Goal: Task Accomplishment & Management: Complete application form

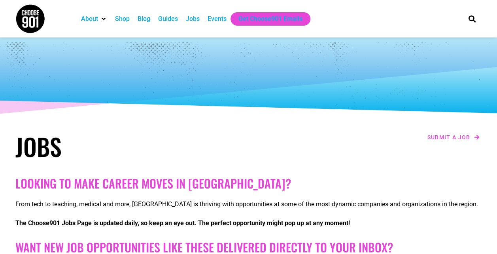
click at [196, 19] on div "Jobs" at bounding box center [193, 18] width 14 height 9
click at [33, 22] on img at bounding box center [30, 19] width 30 height 30
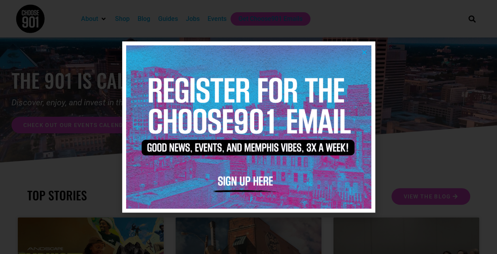
click at [365, 53] on icon "Close" at bounding box center [364, 52] width 6 height 6
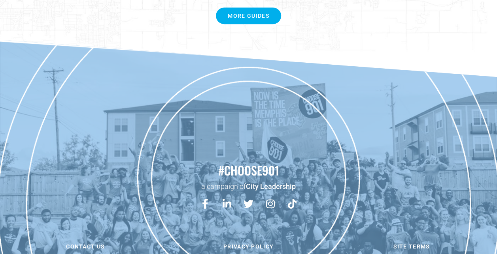
scroll to position [1693, 0]
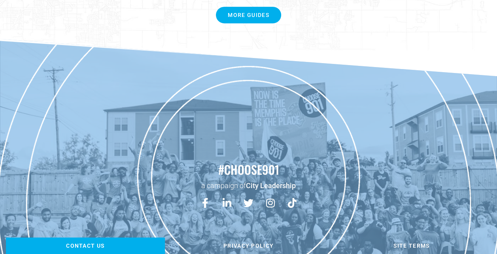
click at [97, 243] on span "Contact us" at bounding box center [85, 246] width 39 height 6
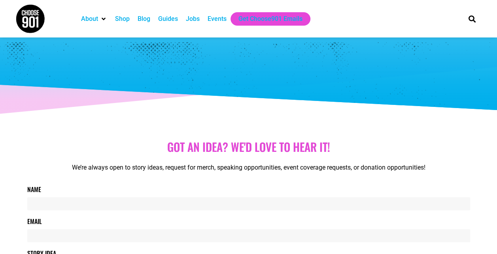
click at [193, 21] on div "Jobs" at bounding box center [193, 18] width 14 height 9
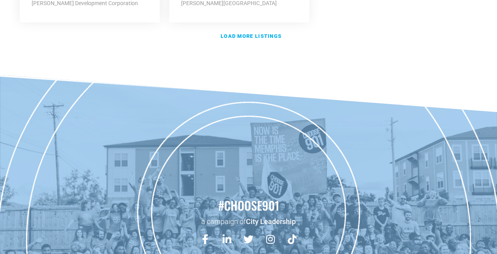
scroll to position [1183, 0]
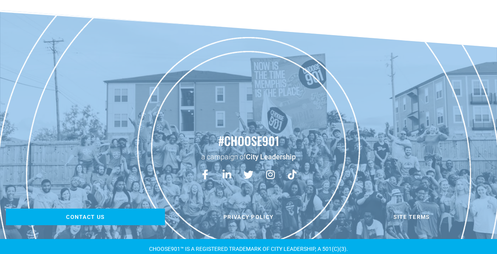
click at [94, 209] on link "Contact us" at bounding box center [85, 217] width 159 height 17
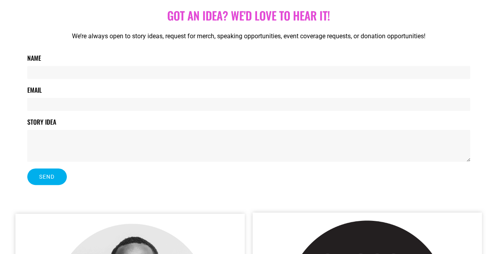
scroll to position [132, 0]
click at [145, 72] on input "Name" at bounding box center [248, 72] width 442 height 13
type input "Toni Dempsey"
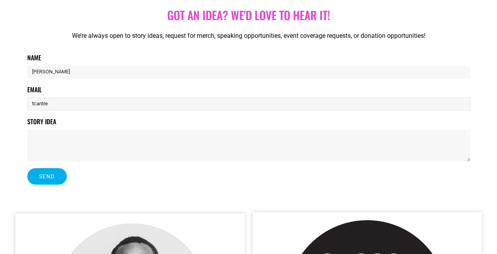
type input "[EMAIL_ADDRESS][DOMAIN_NAME]"
click at [120, 134] on textarea "Story Idea" at bounding box center [248, 146] width 442 height 32
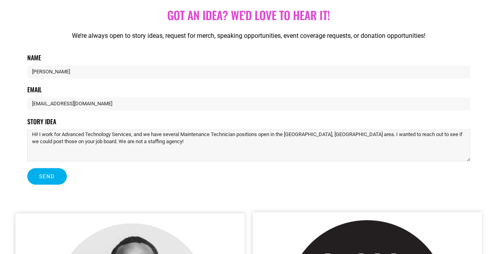
type textarea "Hi! I work for Advanced Technology Services, and we have several Maintenance Te…"
click at [54, 177] on span "Send" at bounding box center [47, 177] width 16 height 6
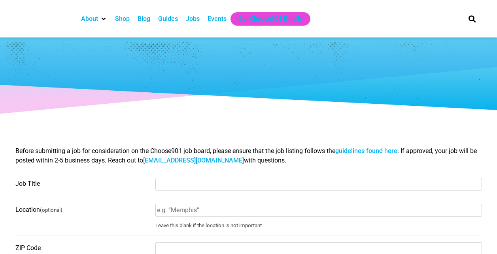
select select
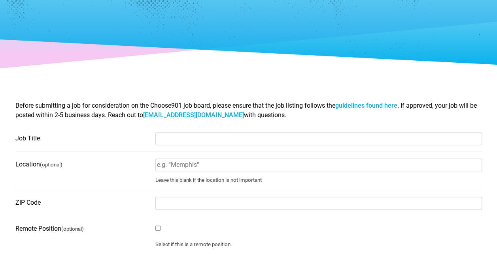
scroll to position [63, 0]
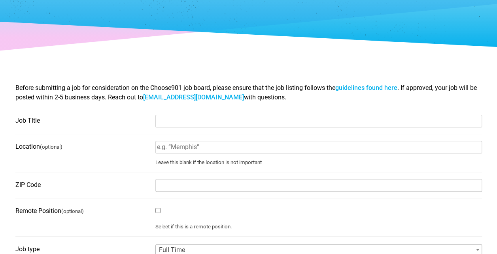
click at [176, 124] on input "Job Title" at bounding box center [318, 121] width 326 height 13
type input "Maintenance Technician"
click at [190, 150] on input "Location (optional)" at bounding box center [318, 147] width 326 height 13
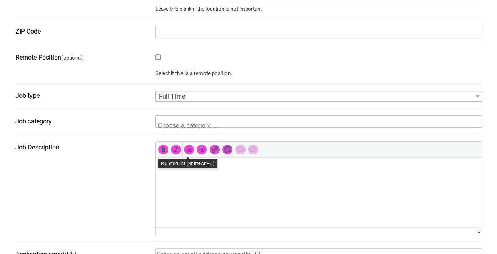
scroll to position [218, 0]
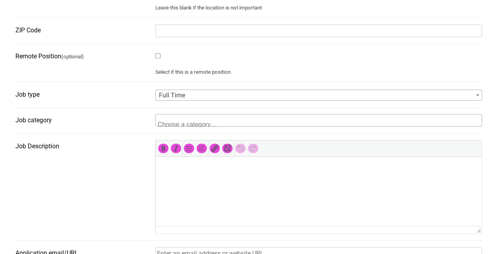
type input "Memphis"
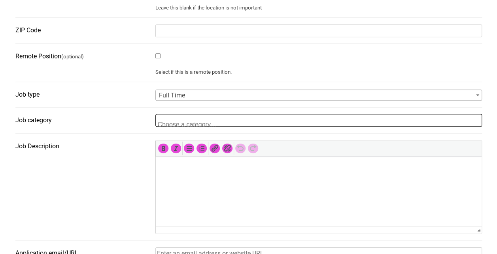
click at [188, 127] on textarea "Search" at bounding box center [196, 123] width 77 height 7
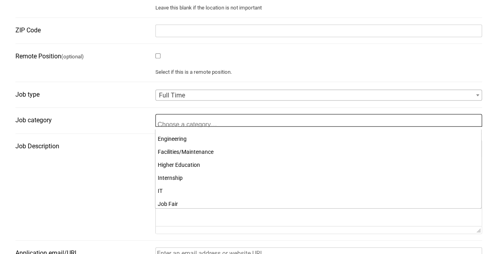
scroll to position [128, 0]
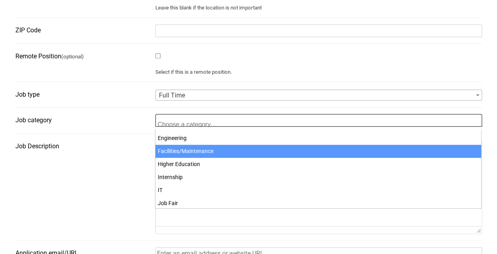
select select "4704"
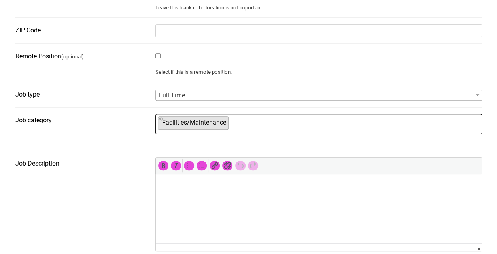
scroll to position [97, 0]
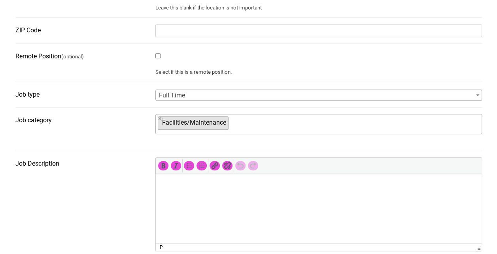
click at [194, 187] on p at bounding box center [318, 185] width 318 height 9
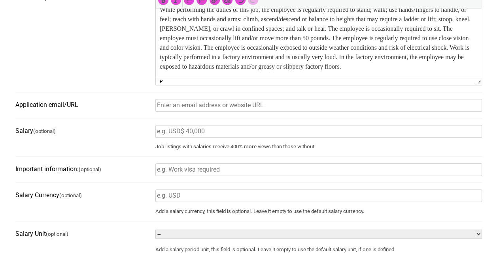
scroll to position [385, 0]
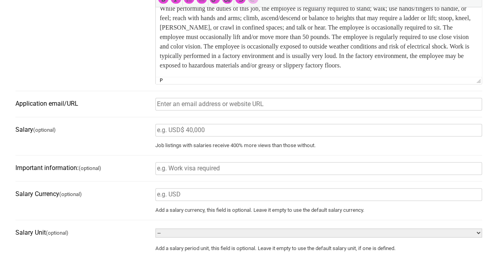
click at [175, 107] on input "Application email/URL" at bounding box center [318, 104] width 326 height 13
type input "tcantrel@advancedtech.com"
type input "29607"
type input "www.advancedtech.com"
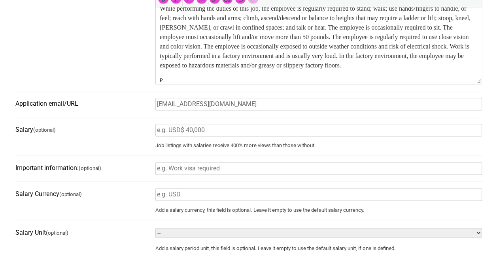
click at [179, 133] on input "Salary (optional)" at bounding box center [318, 130] width 326 height 13
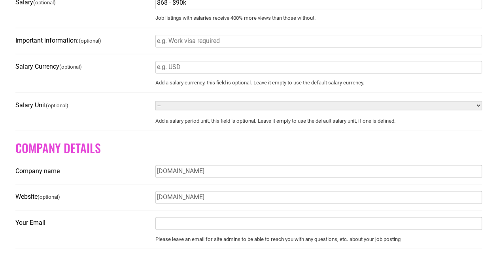
scroll to position [513, 0]
type input "$68 - $90k"
click at [190, 110] on select "-- Year Month Week Day Hour" at bounding box center [318, 105] width 326 height 9
select select "YEAR"
click at [155, 104] on select "-- Year Month Week Day Hour" at bounding box center [318, 105] width 326 height 9
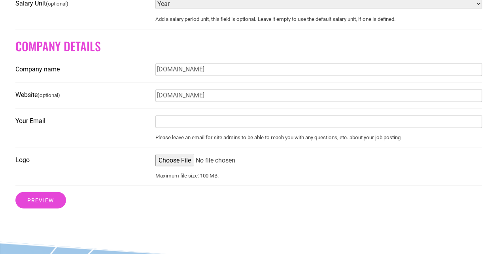
scroll to position [617, 0]
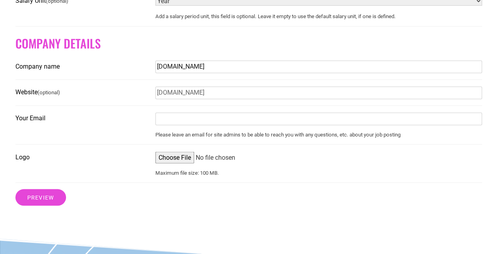
drag, startPoint x: 233, startPoint y: 73, endPoint x: 142, endPoint y: 66, distance: 90.7
click at [146, 66] on fieldset "Company name www.advancedtech.com" at bounding box center [248, 70] width 466 height 20
type input "Advanced Technology Services, Inc. (ATS)"
click at [197, 122] on input "Your Email" at bounding box center [318, 119] width 326 height 13
type input "tcantrel@advancedtech.com"
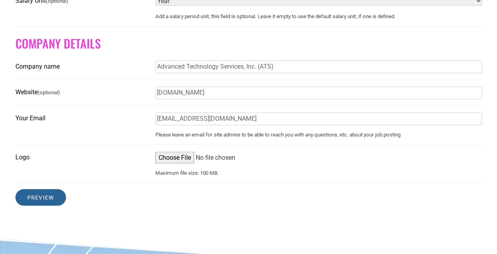
click at [46, 200] on input "Preview" at bounding box center [40, 197] width 51 height 17
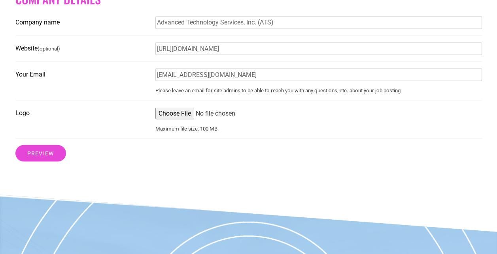
scroll to position [699, 0]
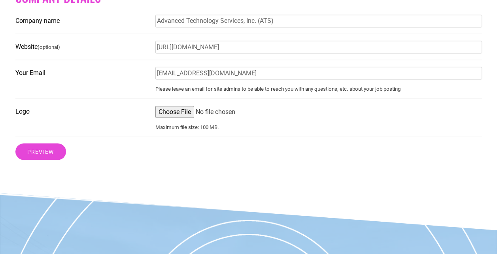
click at [166, 117] on input "Logo" at bounding box center [318, 112] width 326 height 12
type input "C:\fakepath\ATS Logo with Full Name.png"
click at [39, 157] on input "Preview" at bounding box center [40, 151] width 51 height 17
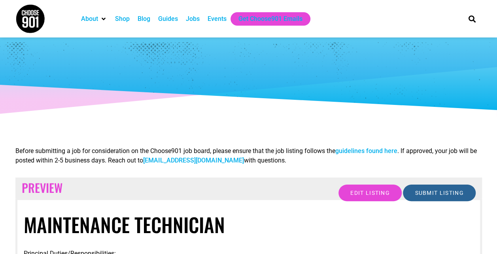
click at [425, 192] on input "Submit Listing" at bounding box center [439, 193] width 72 height 17
